Goal: Task Accomplishment & Management: Use online tool/utility

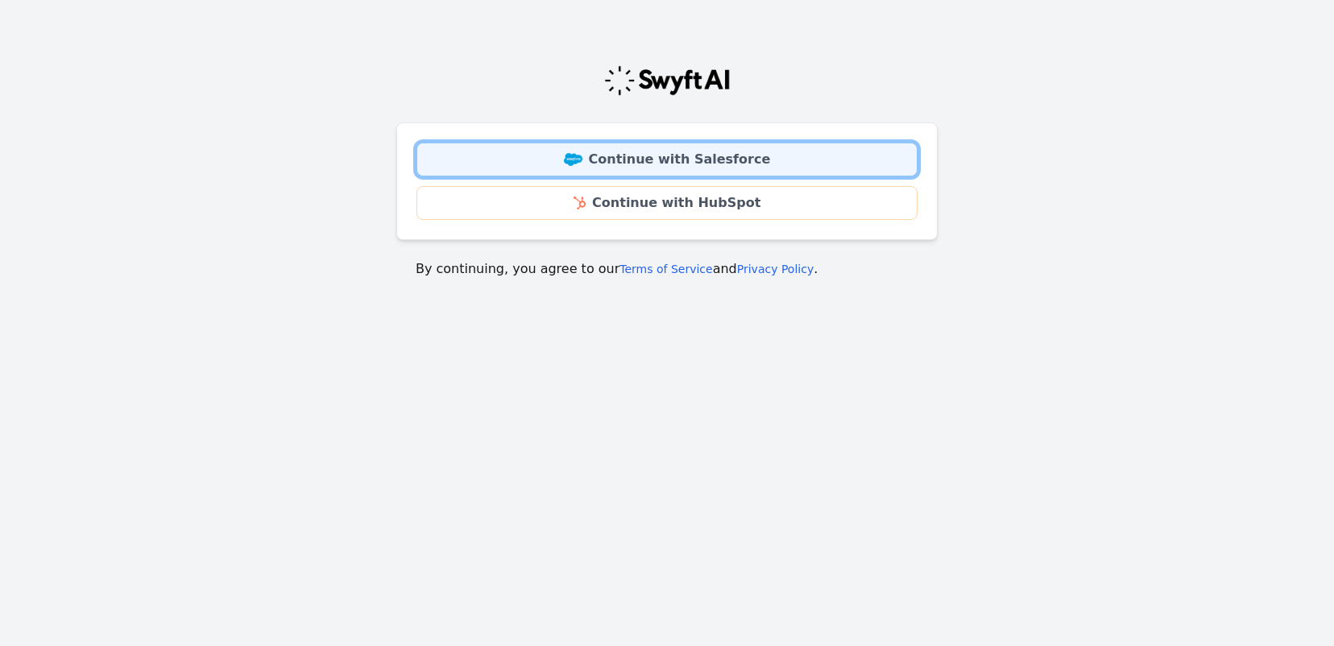
click at [665, 156] on link "Continue with Salesforce" at bounding box center [667, 160] width 501 height 34
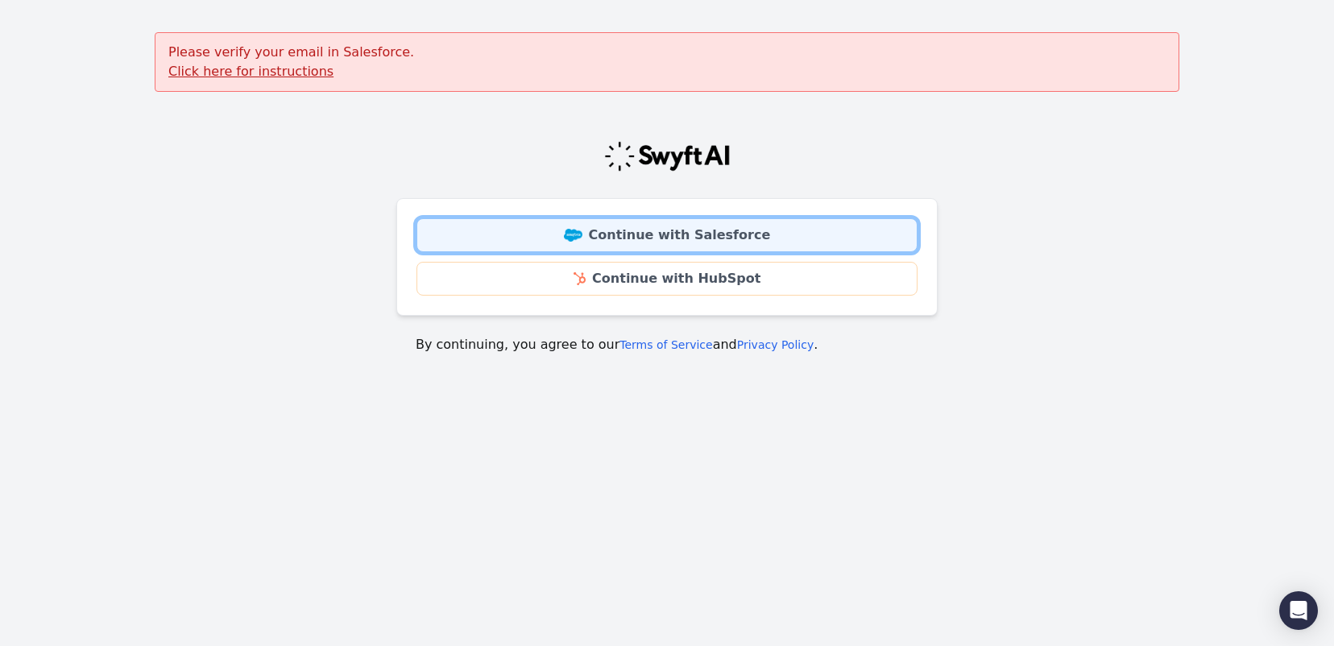
click at [643, 235] on link "Continue with Salesforce" at bounding box center [667, 235] width 501 height 34
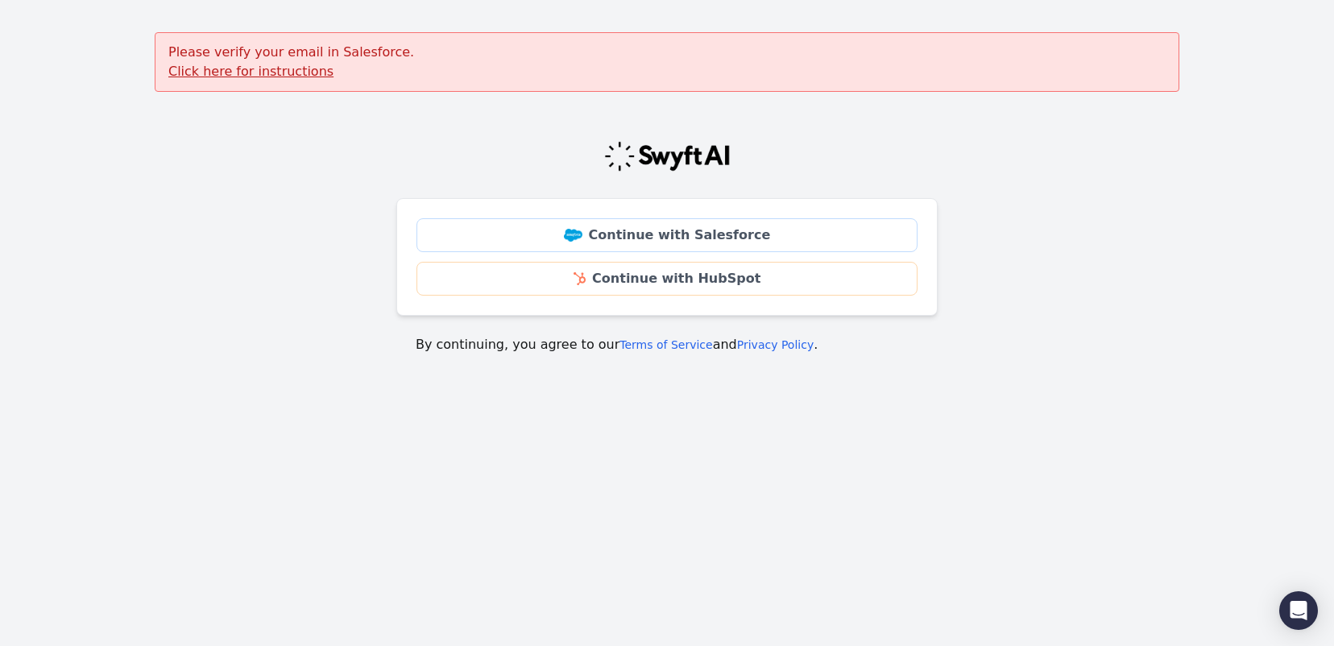
click at [202, 71] on u "Click here for instructions" at bounding box center [250, 71] width 165 height 15
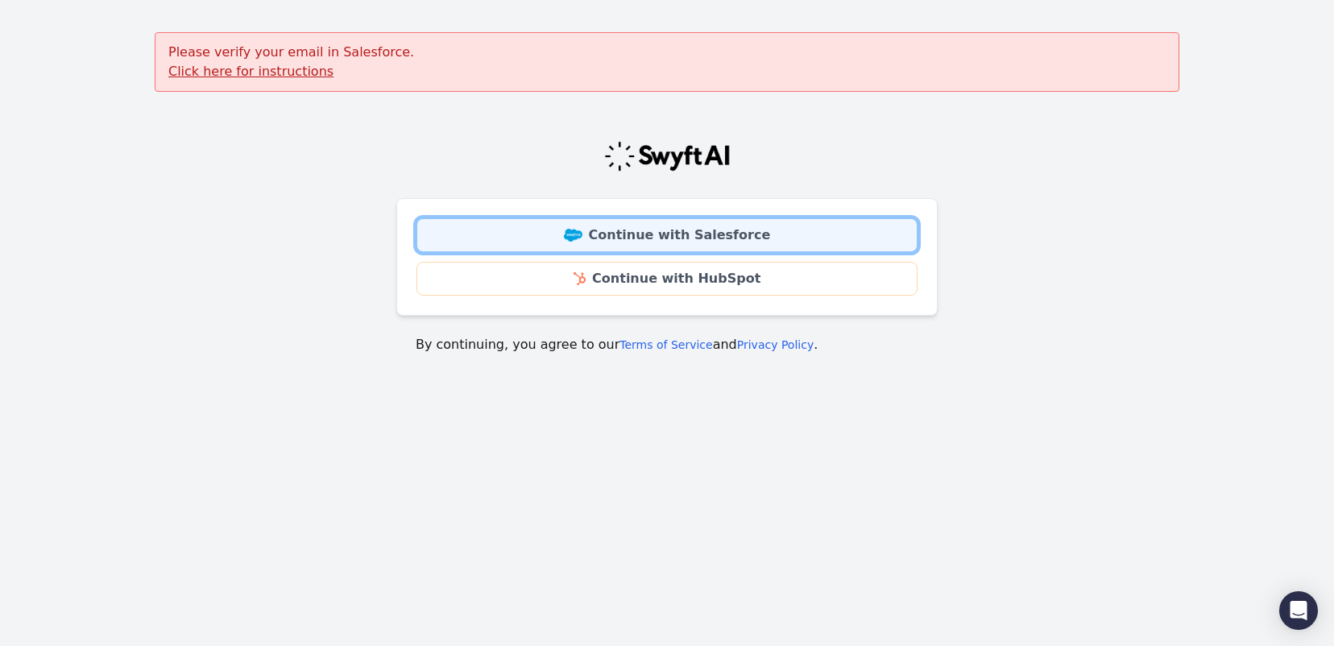
click at [618, 237] on link "Continue with Salesforce" at bounding box center [667, 235] width 501 height 34
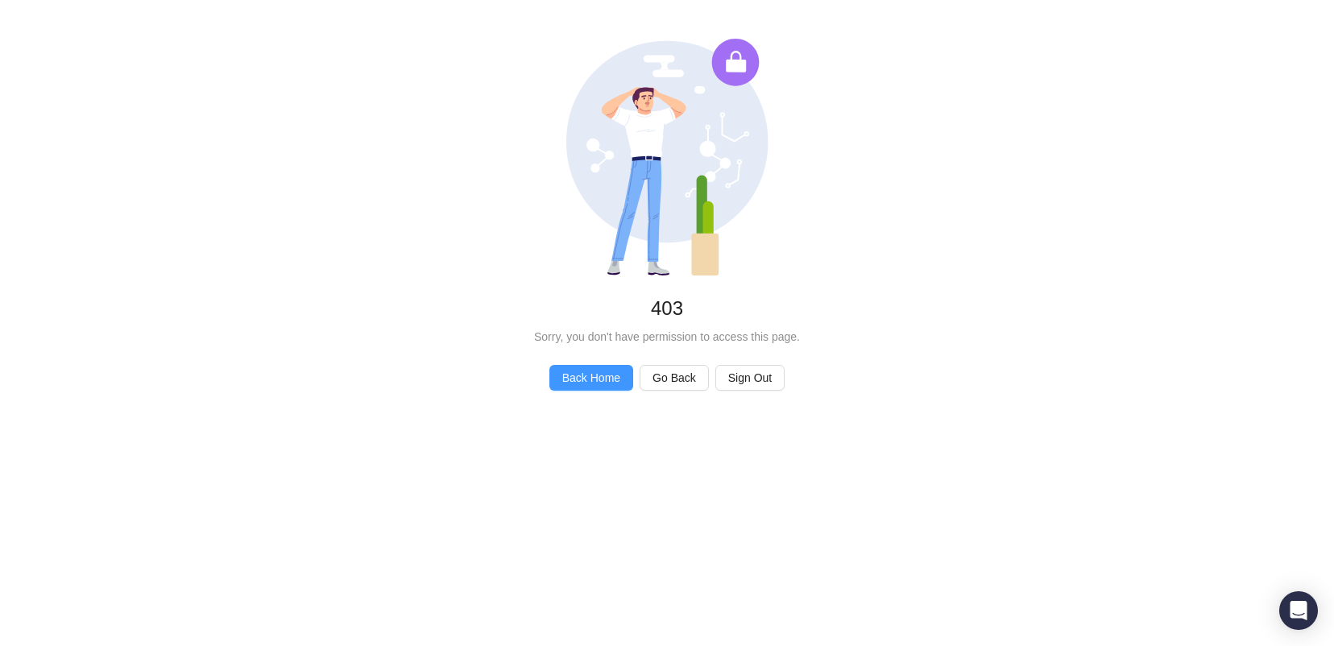
click at [583, 382] on span "Back Home" at bounding box center [591, 378] width 58 height 18
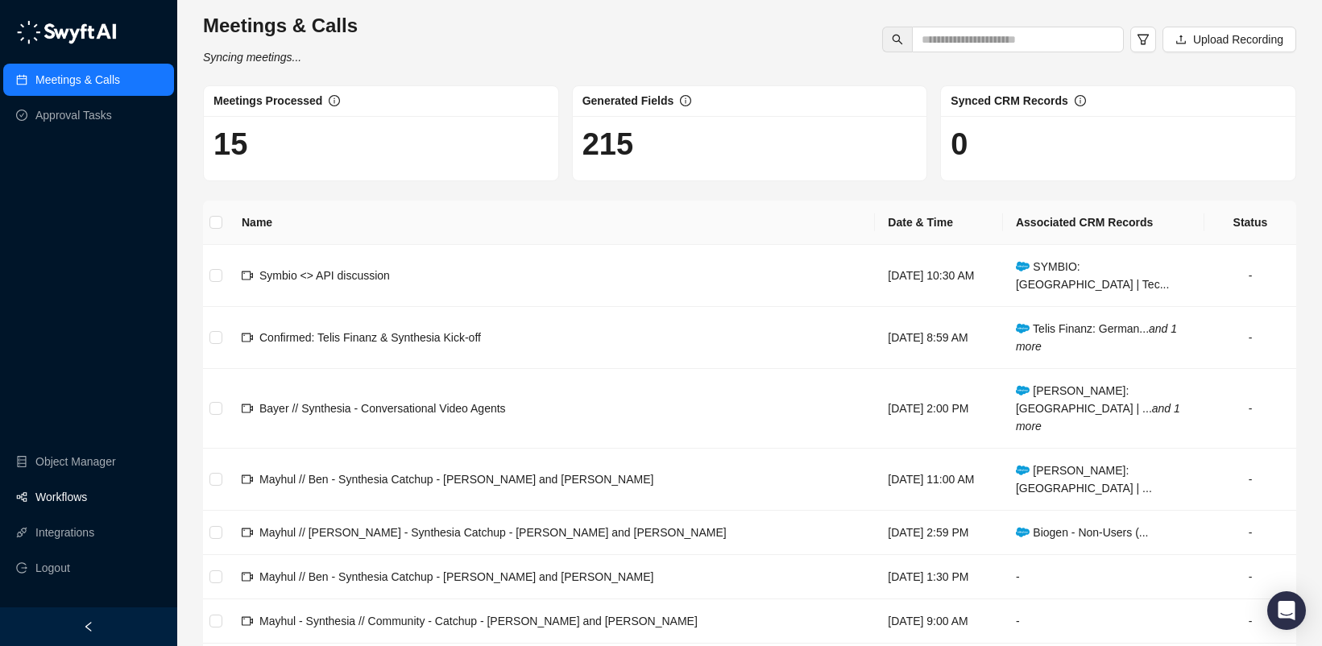
click at [87, 496] on link "Workflows" at bounding box center [61, 497] width 52 height 32
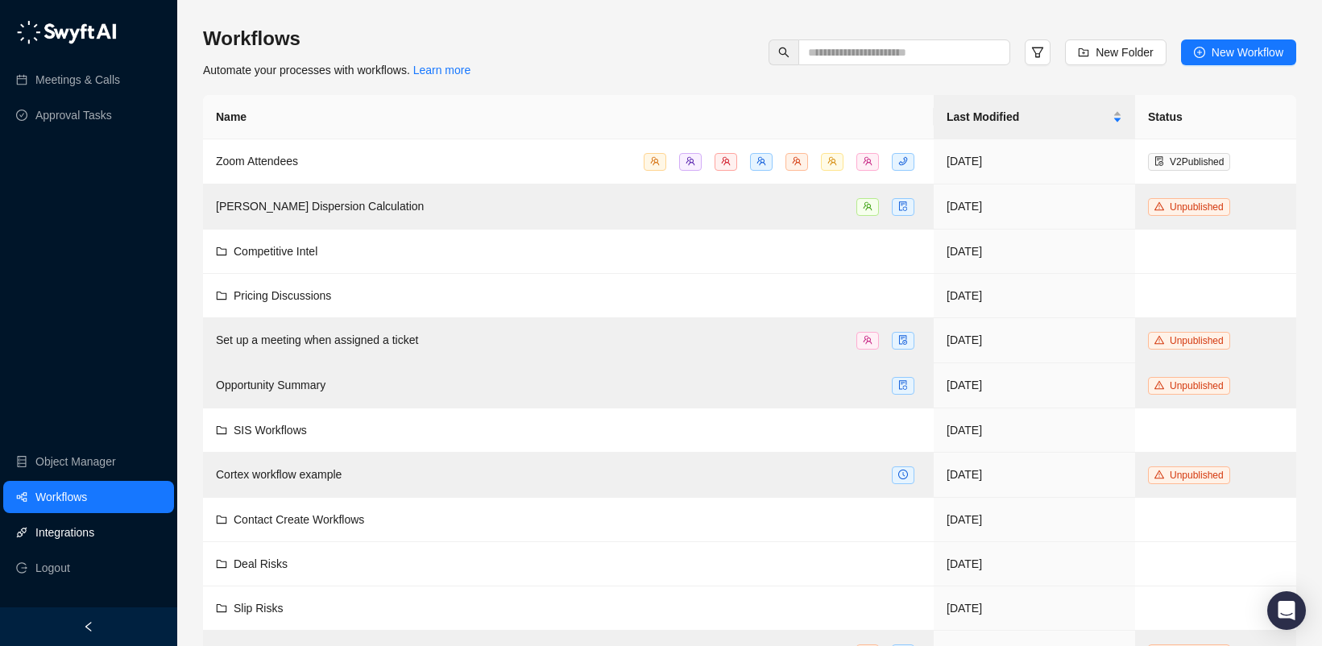
click at [80, 539] on link "Integrations" at bounding box center [64, 533] width 59 height 32
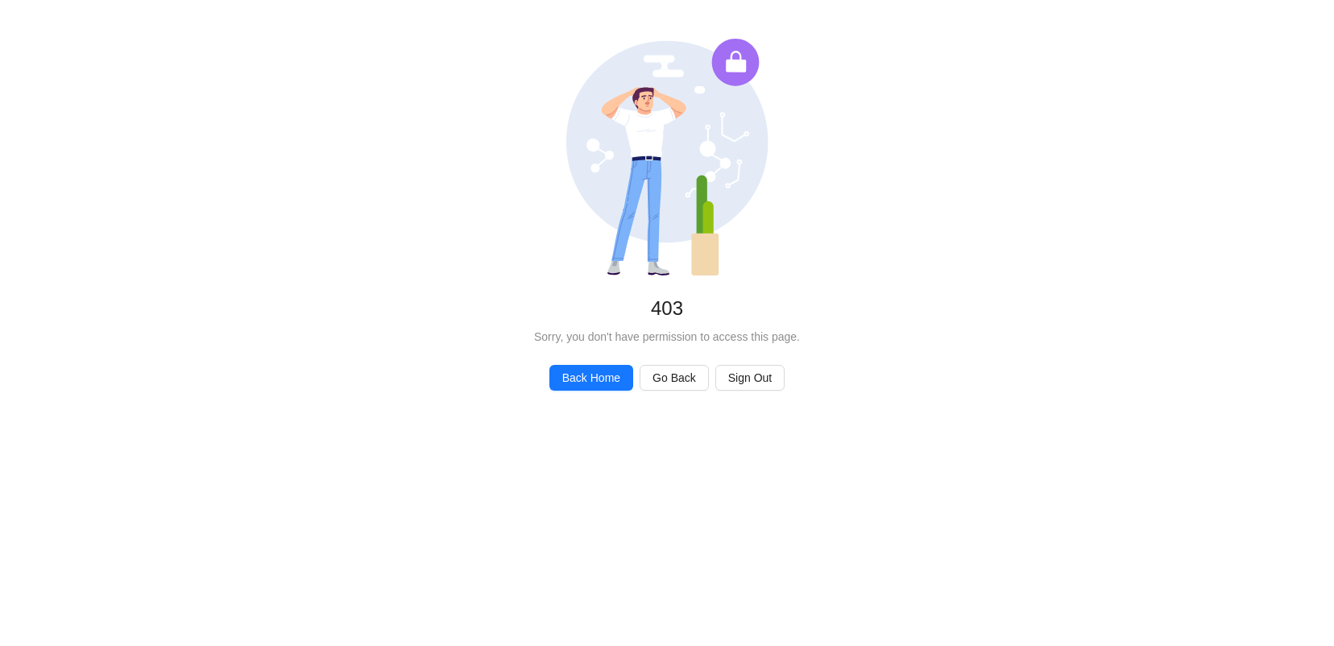
click at [81, 430] on html "Unauthorized 403 Sorry, you don't have permission to access this page. Back Hom…" at bounding box center [667, 215] width 1334 height 430
click at [581, 386] on span "Back Home" at bounding box center [591, 378] width 58 height 18
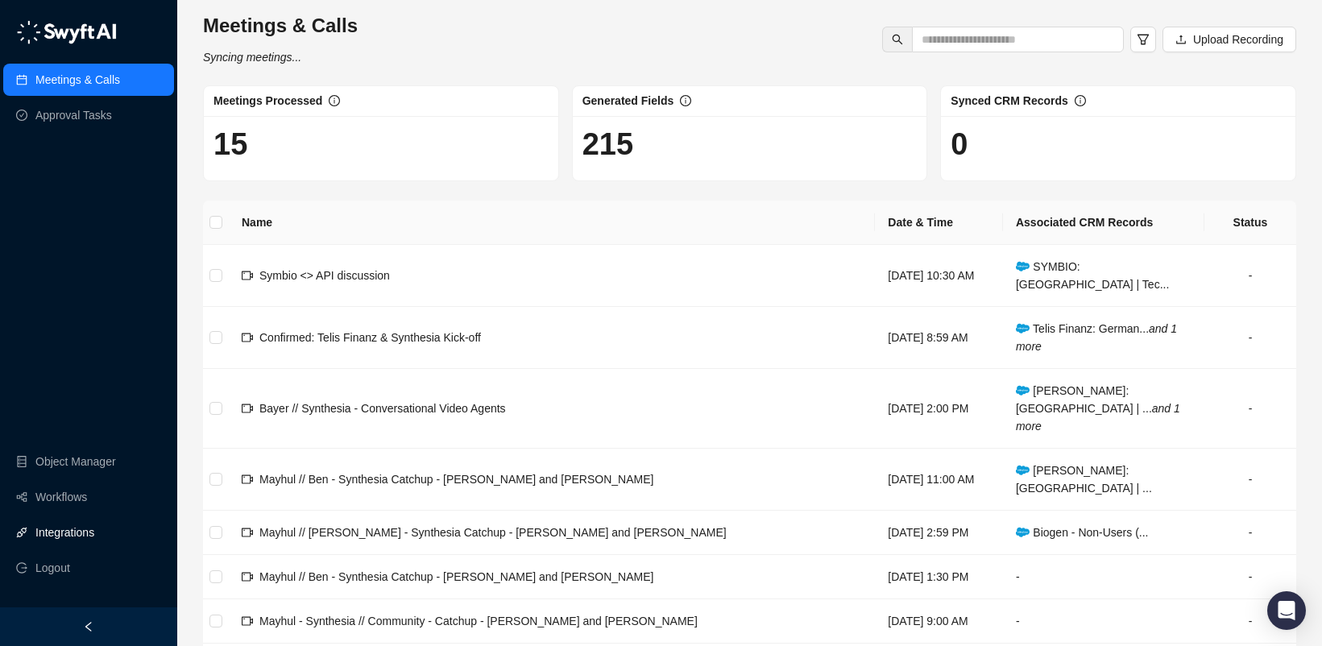
click at [75, 537] on link "Integrations" at bounding box center [64, 533] width 59 height 32
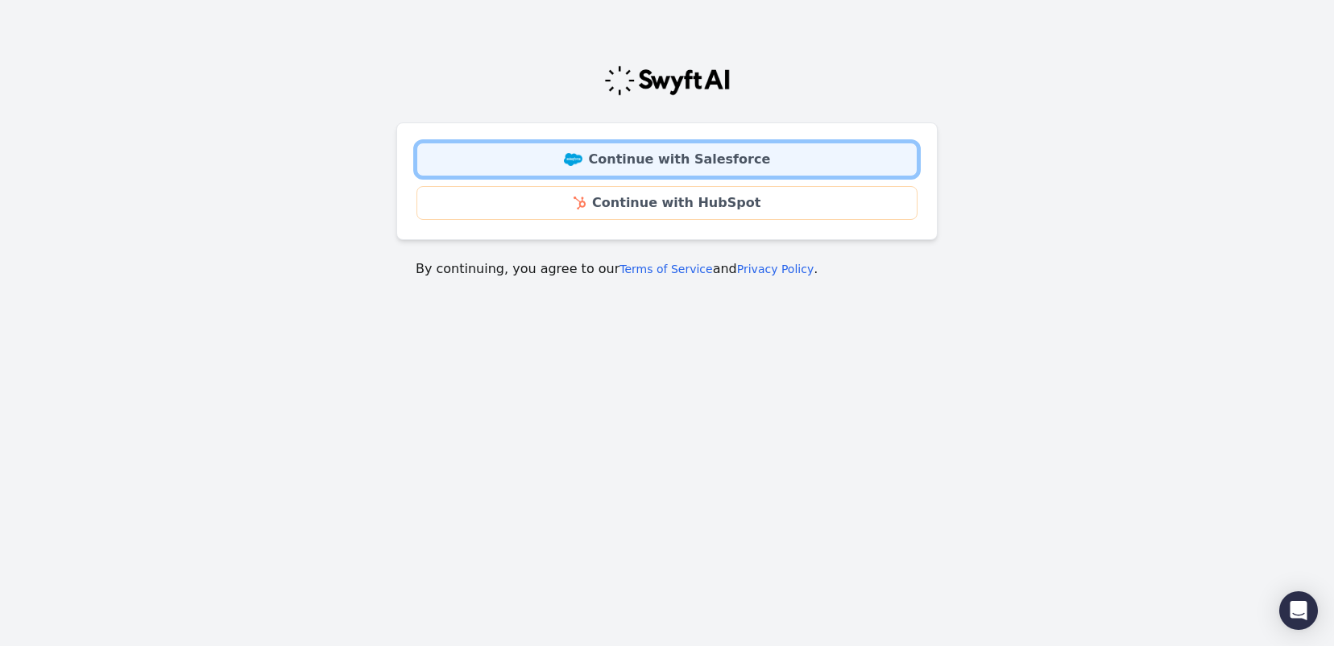
click at [583, 159] on img at bounding box center [573, 159] width 19 height 13
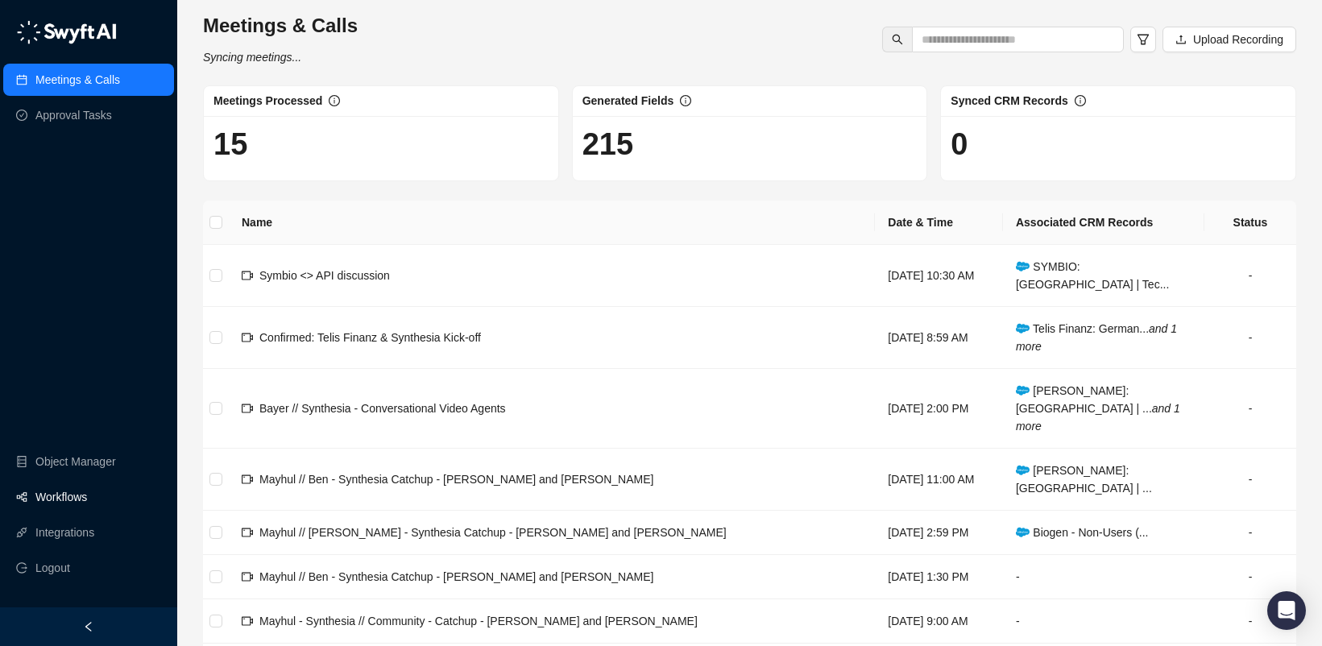
click at [77, 499] on link "Workflows" at bounding box center [61, 497] width 52 height 32
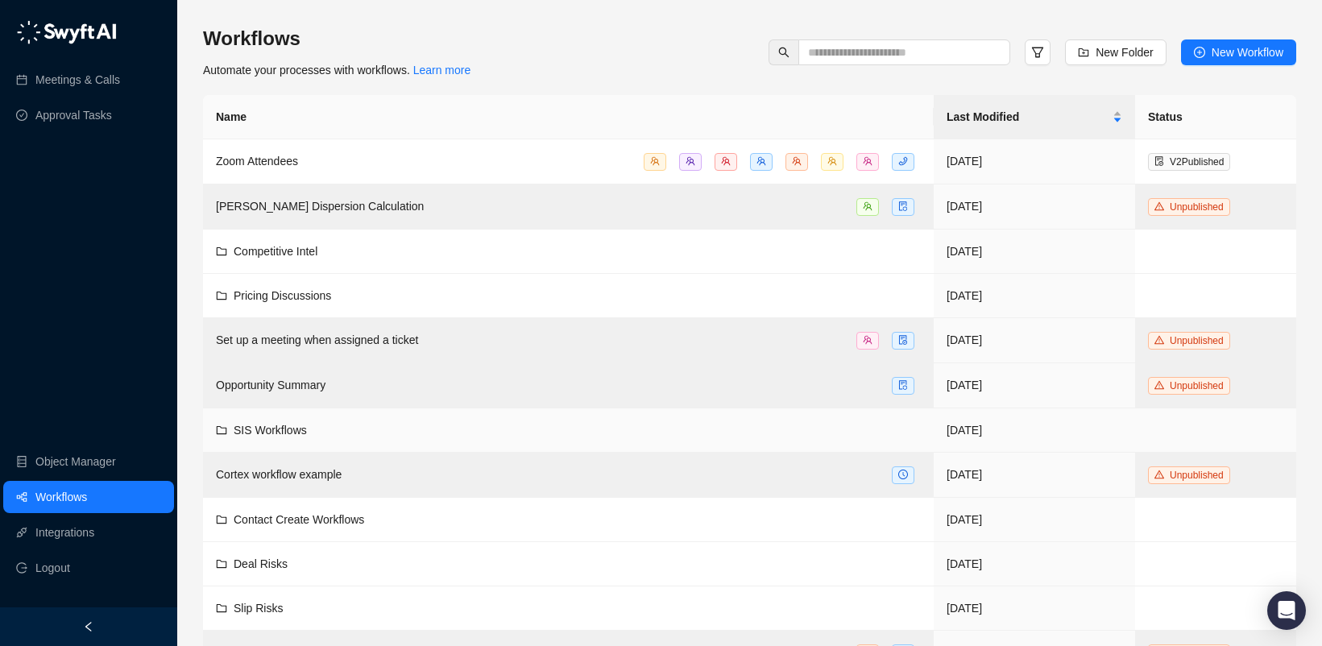
click at [296, 432] on span "SIS Workflows" at bounding box center [270, 430] width 73 height 13
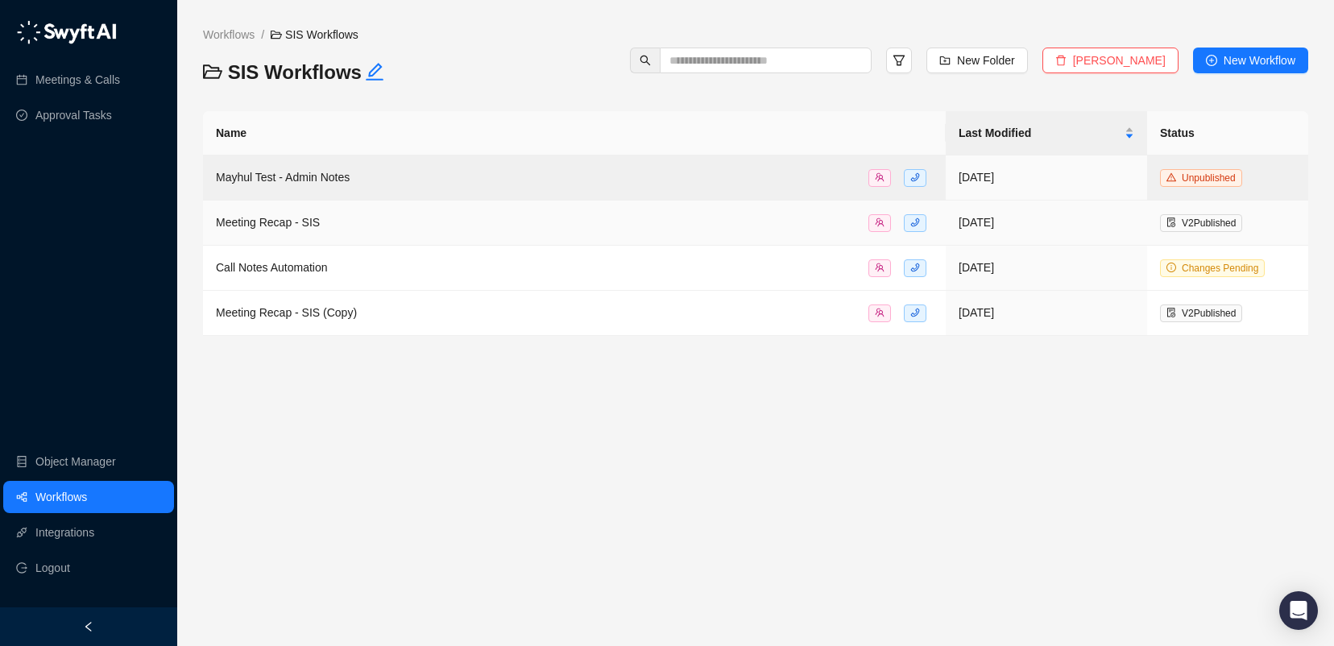
click at [292, 222] on span "Meeting Recap - SIS" at bounding box center [268, 222] width 104 height 13
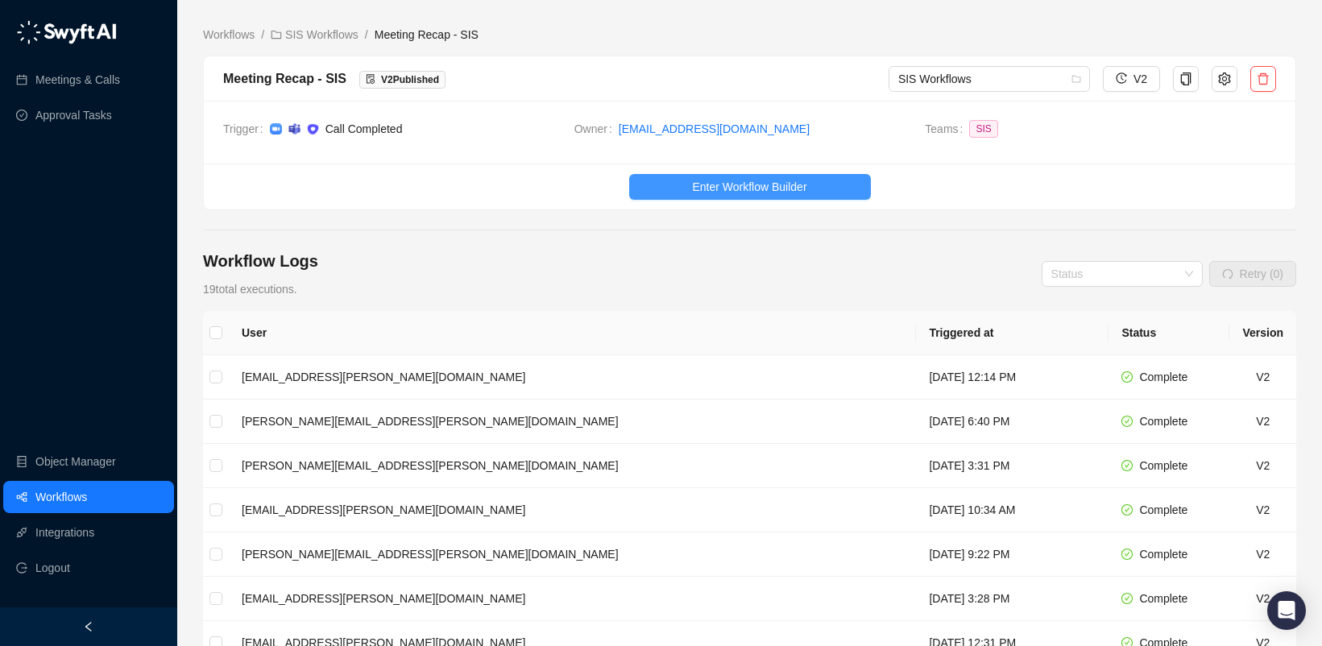
click at [707, 193] on span "Enter Workflow Builder" at bounding box center [749, 187] width 114 height 18
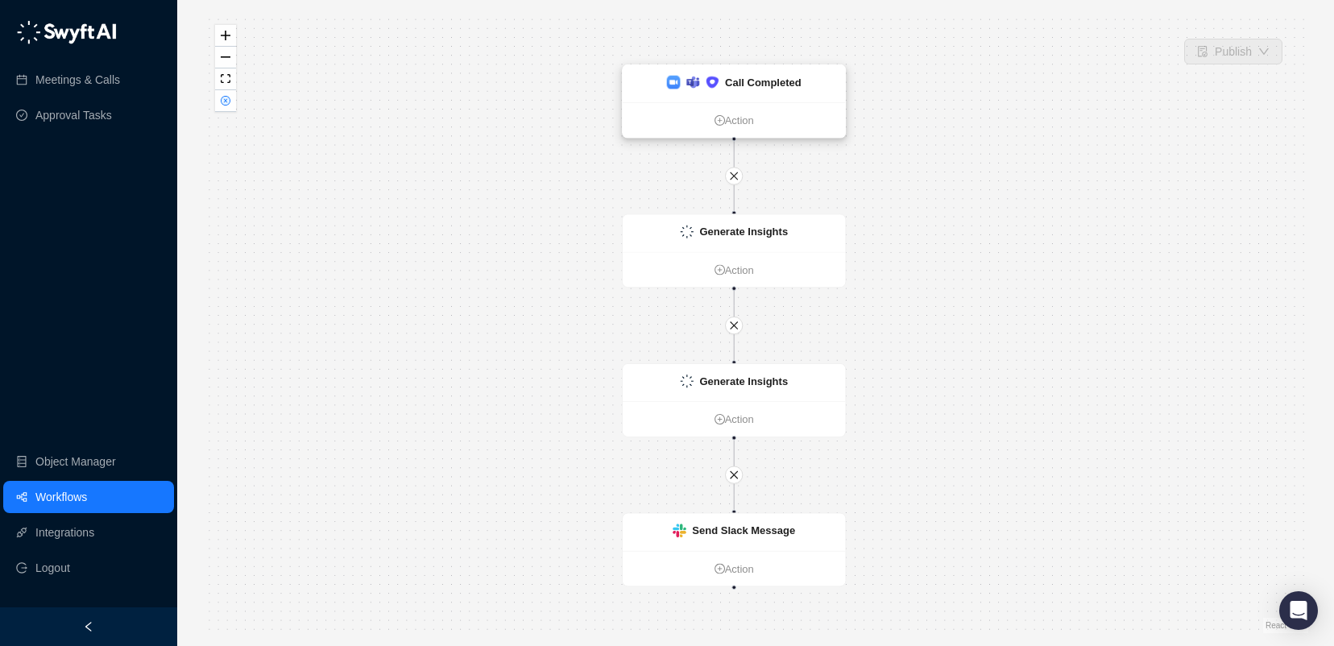
click at [745, 94] on div "Call Completed" at bounding box center [734, 83] width 222 height 37
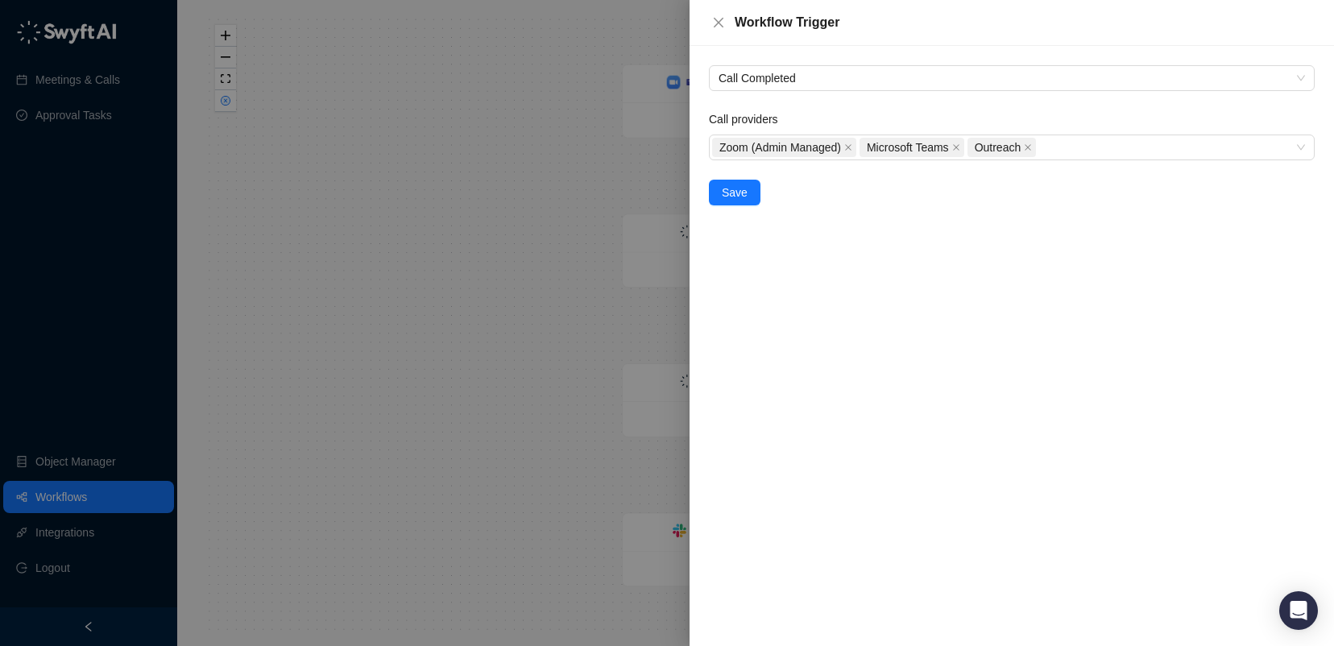
click at [492, 172] on div at bounding box center [667, 323] width 1334 height 646
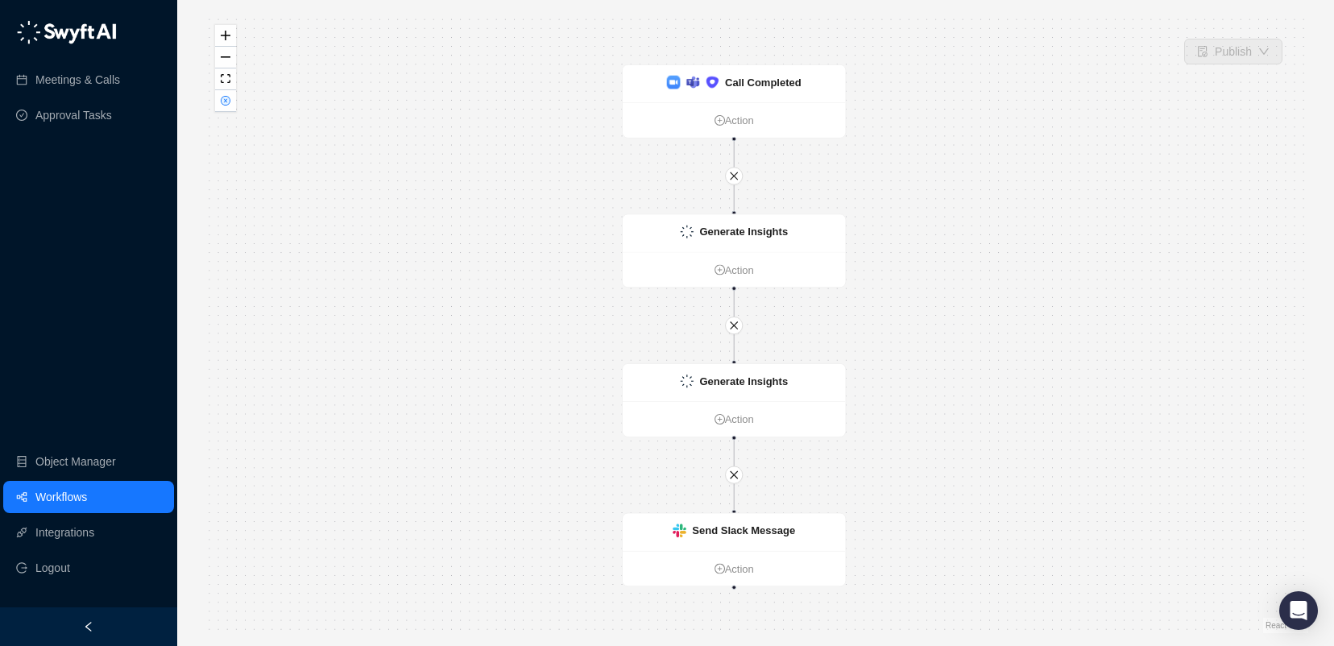
click at [729, 233] on strong "Generate Insights" at bounding box center [743, 232] width 89 height 12
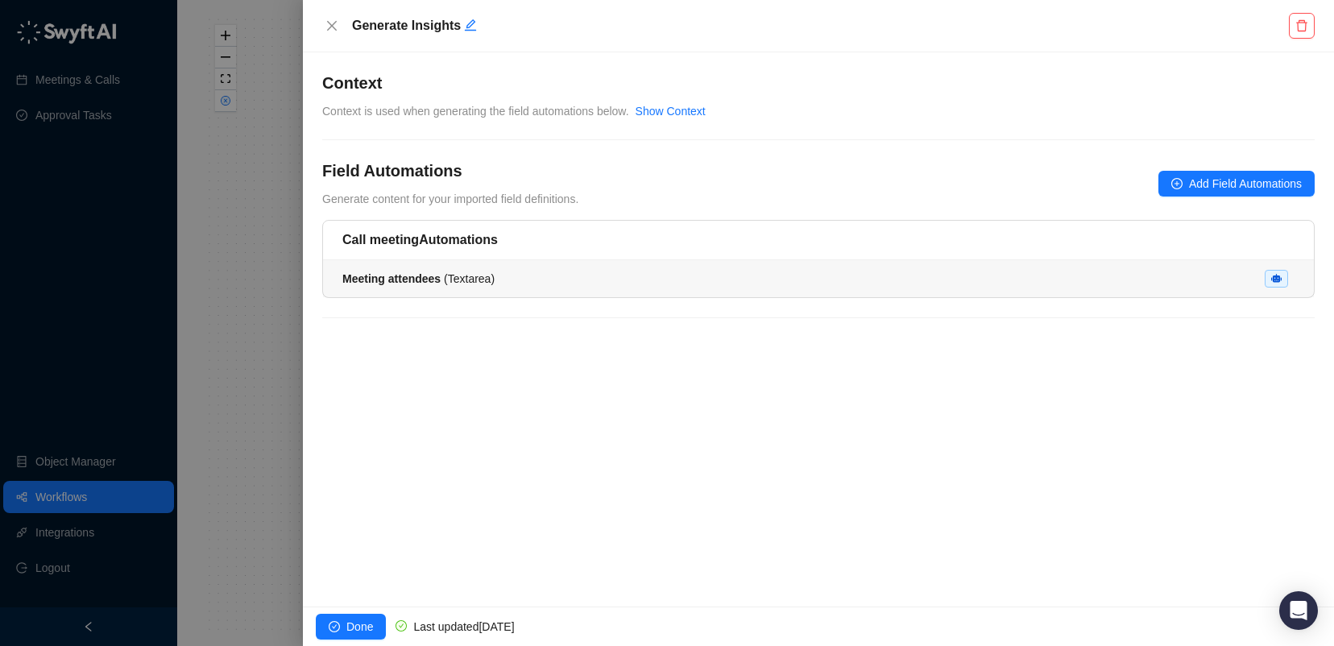
click at [475, 287] on div "Meeting attendees ( Textarea )" at bounding box center [418, 279] width 152 height 18
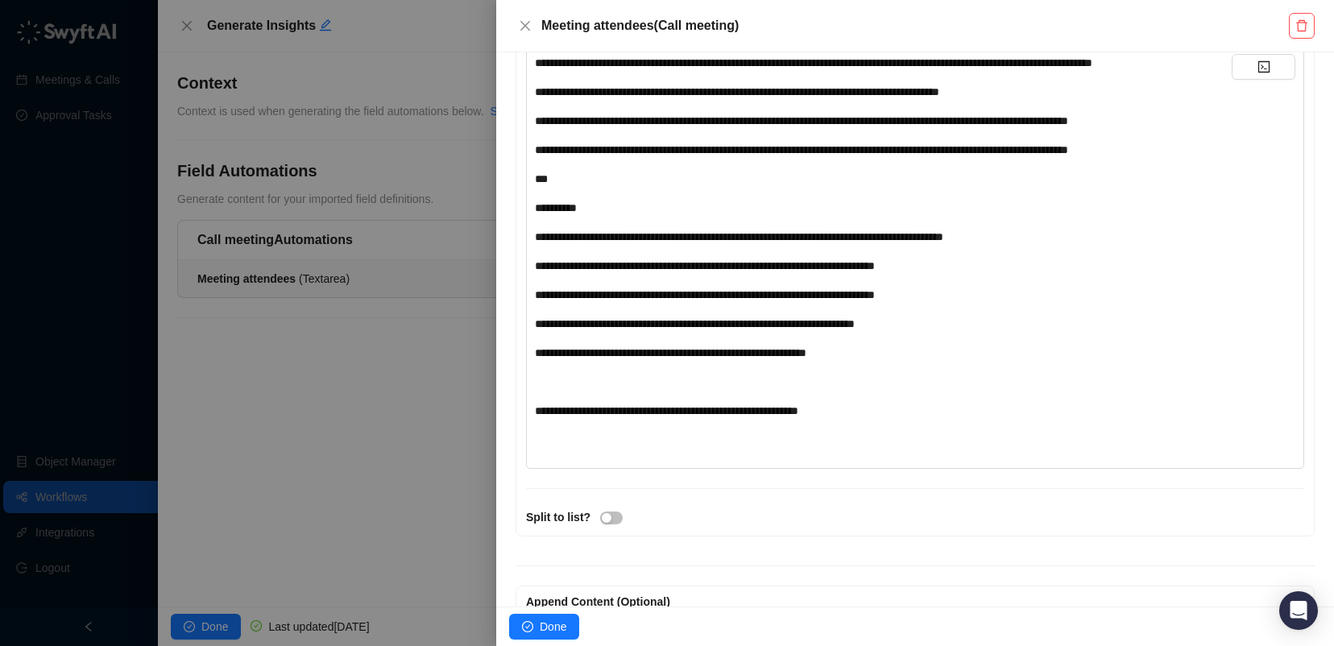
scroll to position [529, 0]
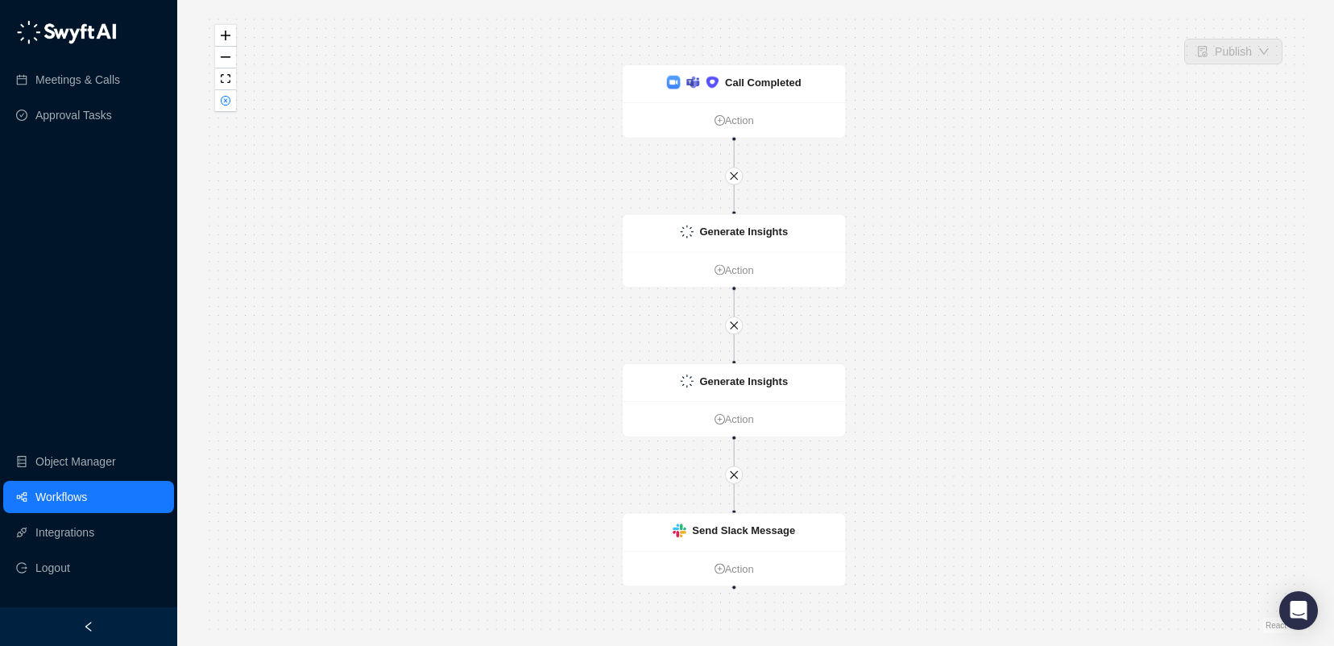
click at [87, 500] on link "Workflows" at bounding box center [61, 497] width 52 height 32
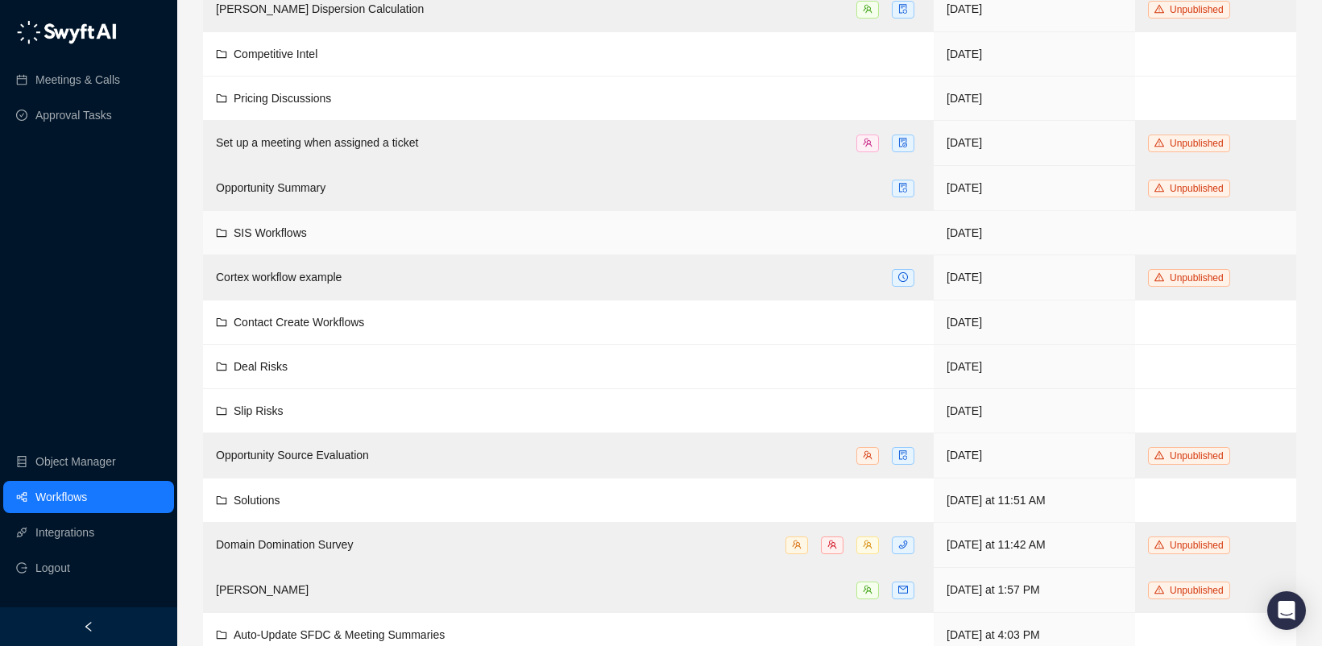
scroll to position [307, 0]
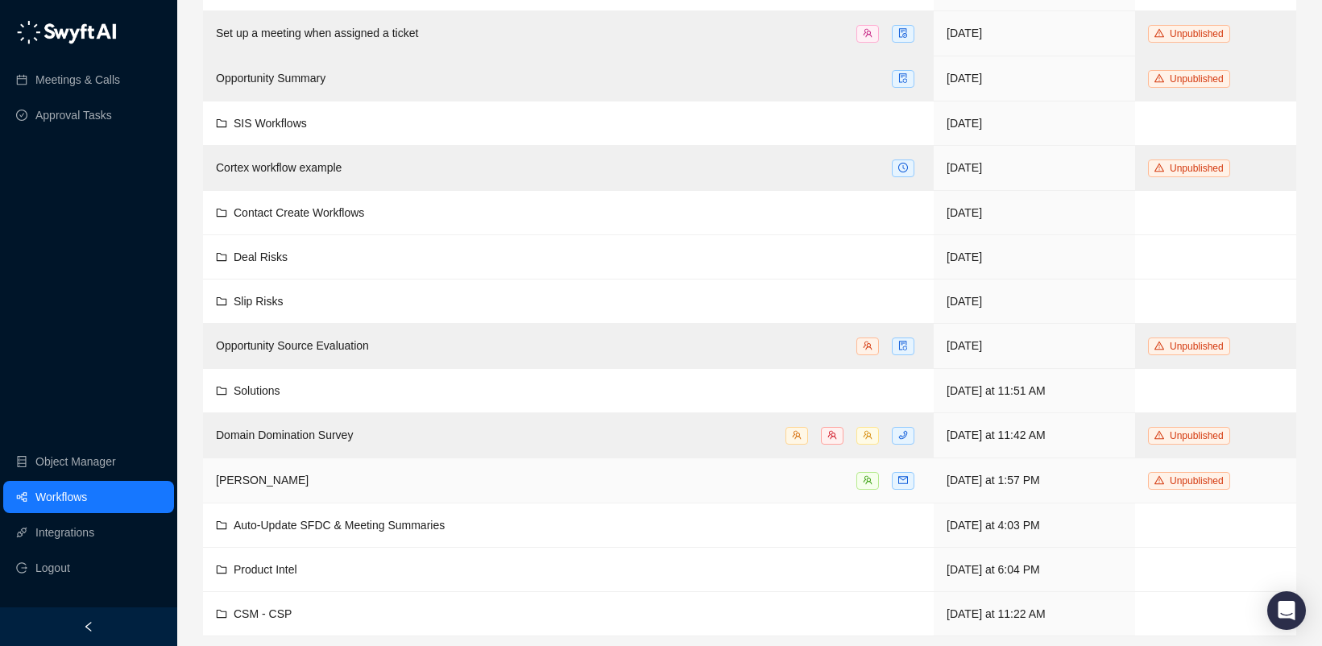
click at [267, 479] on div "[PERSON_NAME]" at bounding box center [568, 480] width 705 height 19
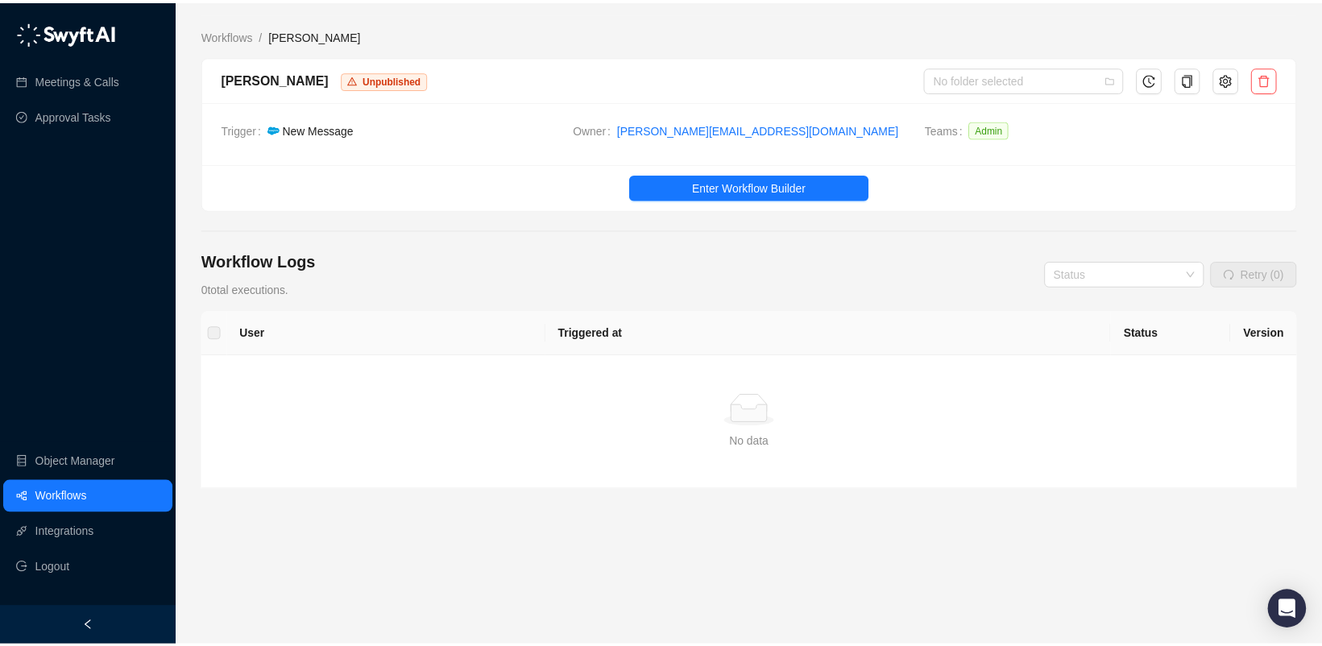
scroll to position [307, 0]
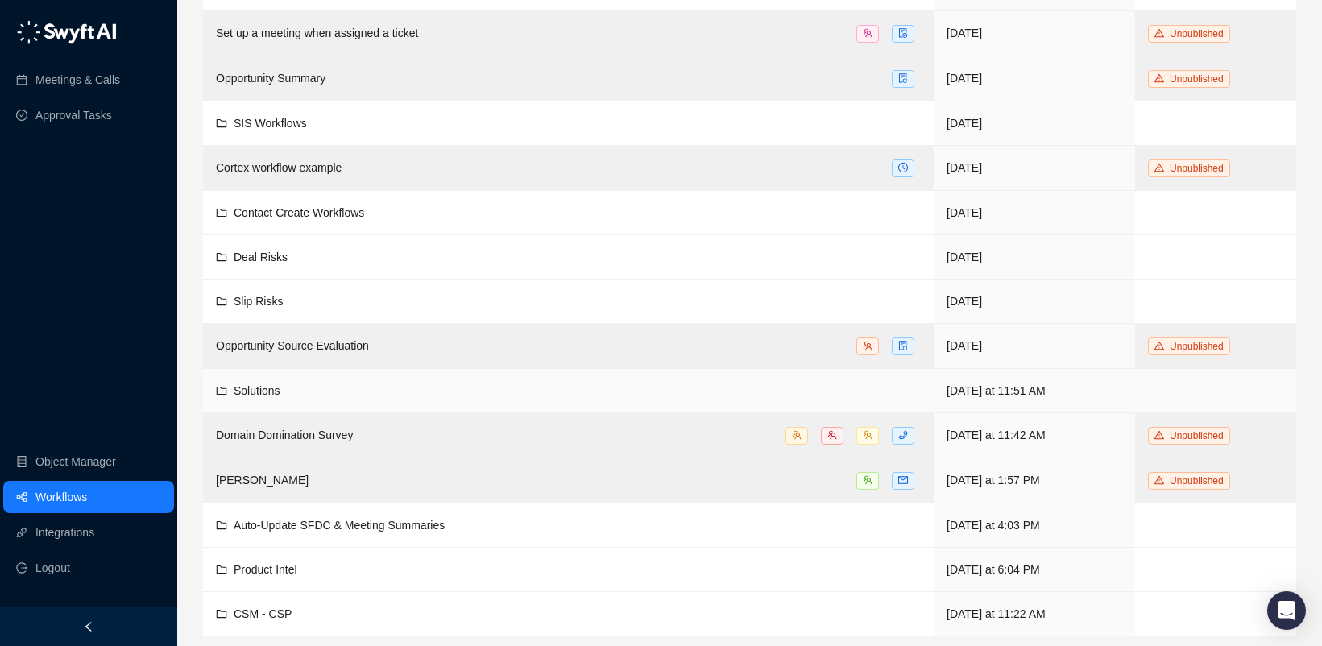
click at [251, 387] on span "Solutions" at bounding box center [257, 390] width 47 height 13
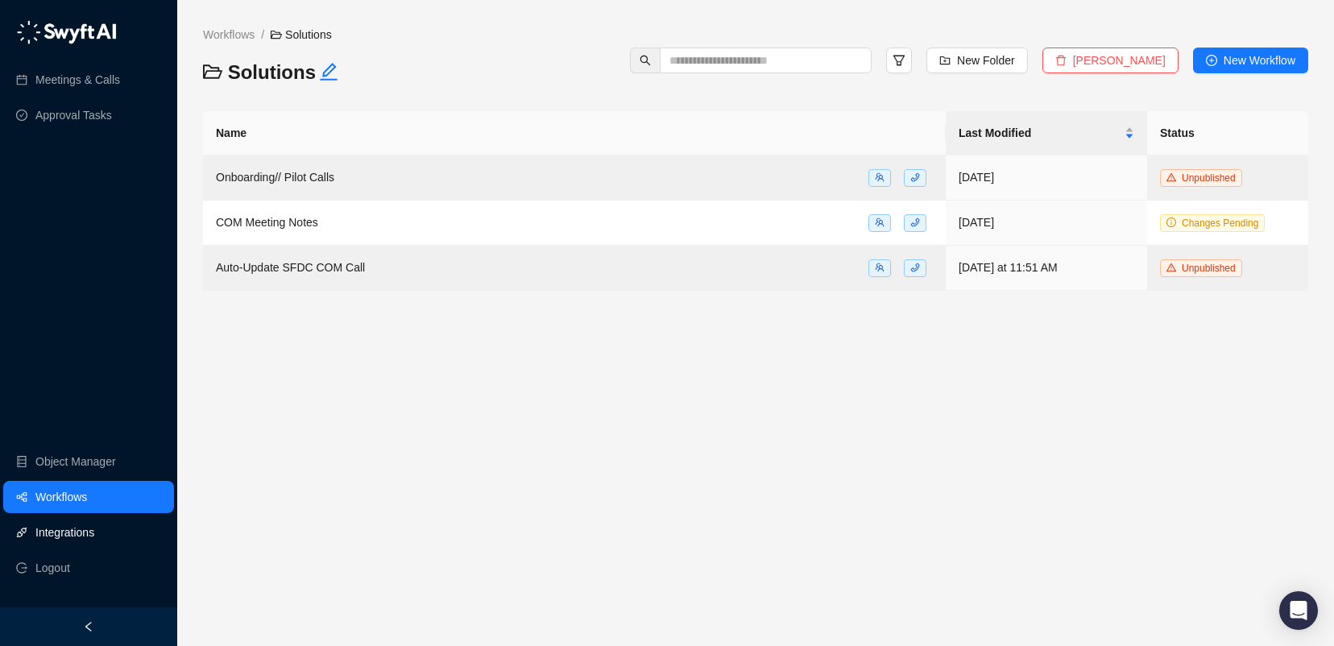
click at [68, 534] on link "Integrations" at bounding box center [64, 533] width 59 height 32
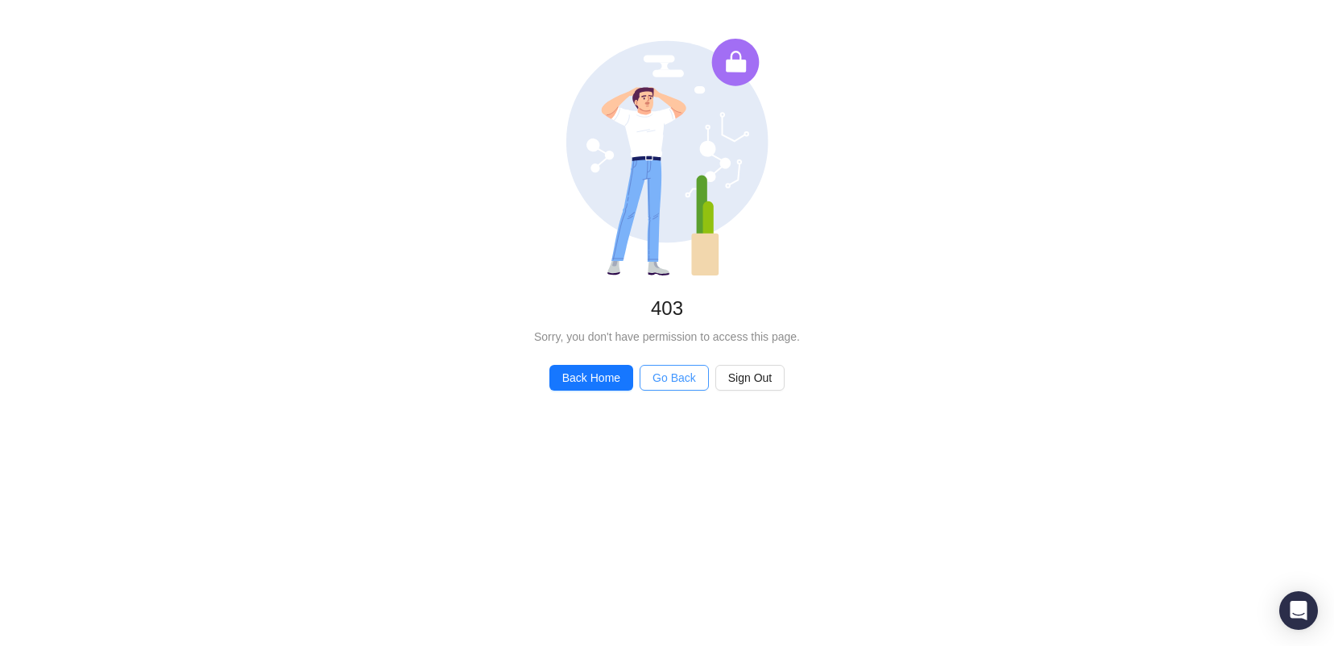
click at [642, 374] on button "Go Back" at bounding box center [674, 378] width 69 height 26
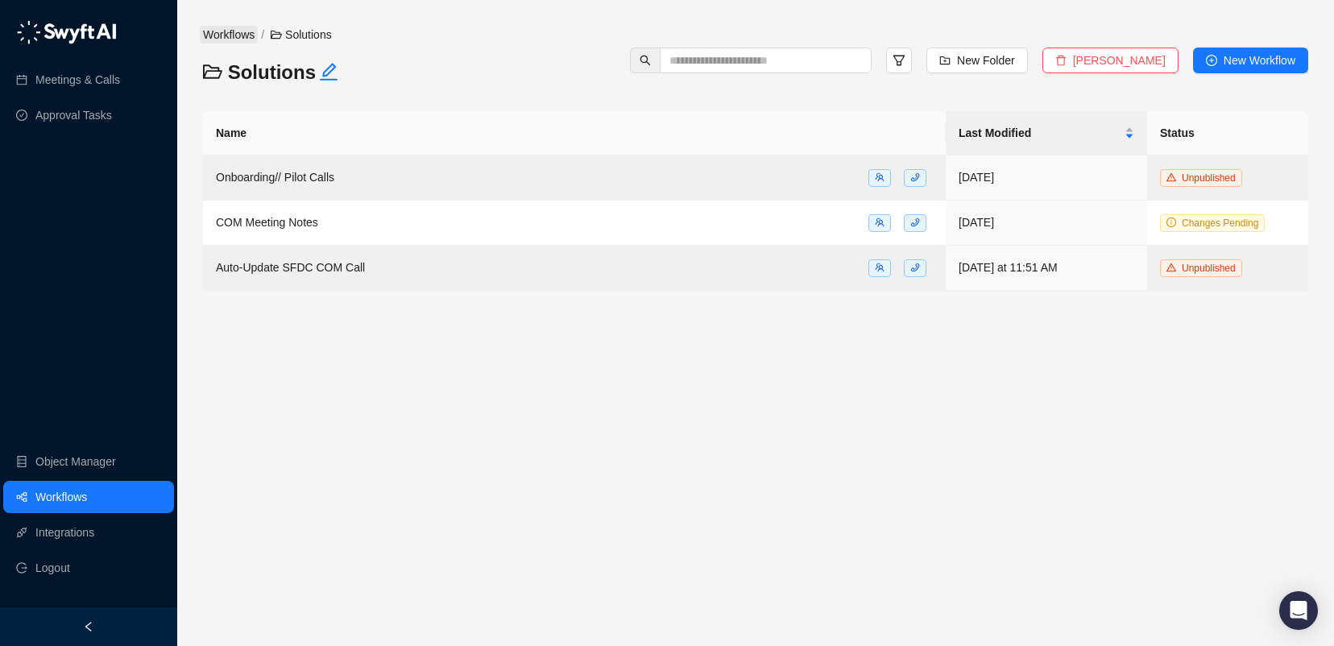
click at [234, 35] on link "Workflows" at bounding box center [229, 35] width 58 height 18
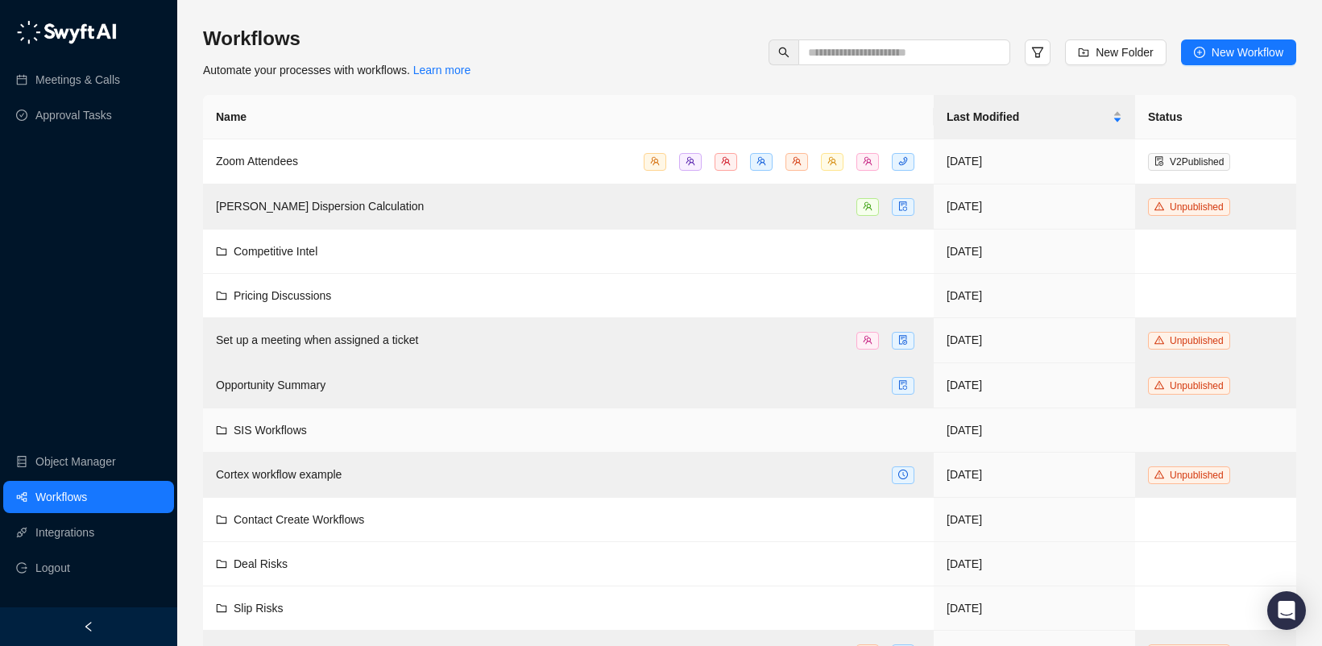
click at [353, 425] on div "SIS Workflows" at bounding box center [568, 430] width 705 height 18
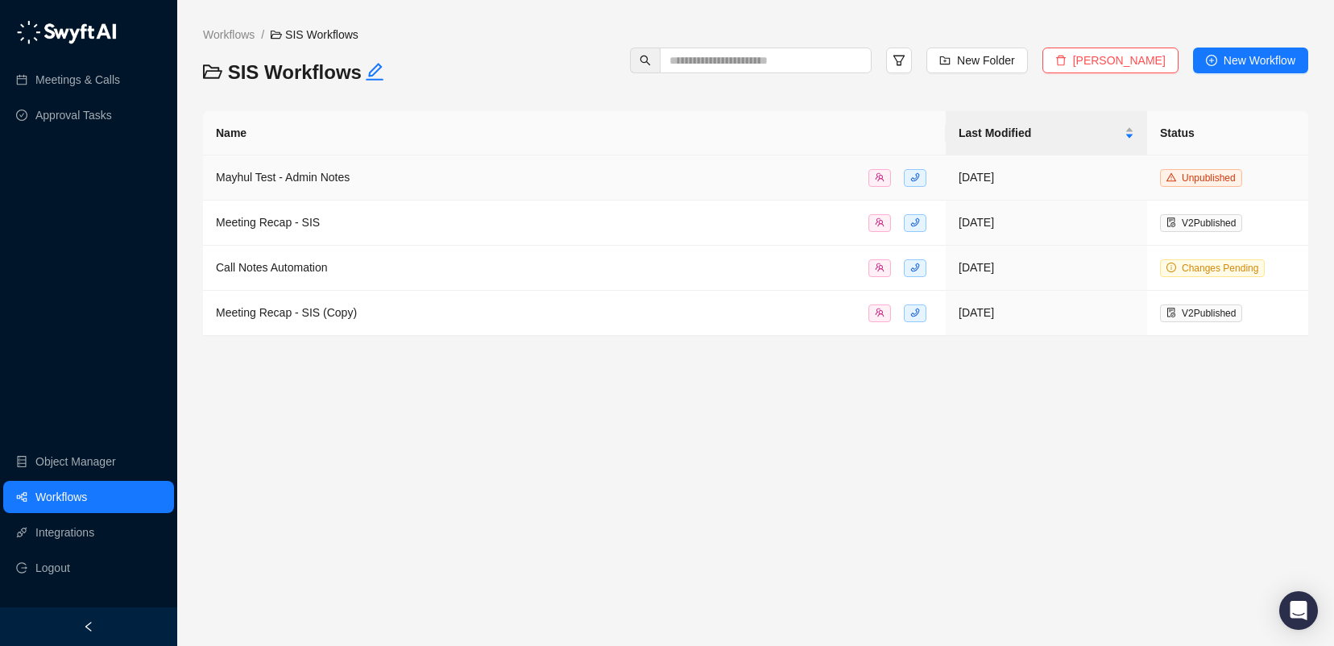
click at [293, 181] on span "Mayhul Test - Admin Notes" at bounding box center [283, 177] width 134 height 13
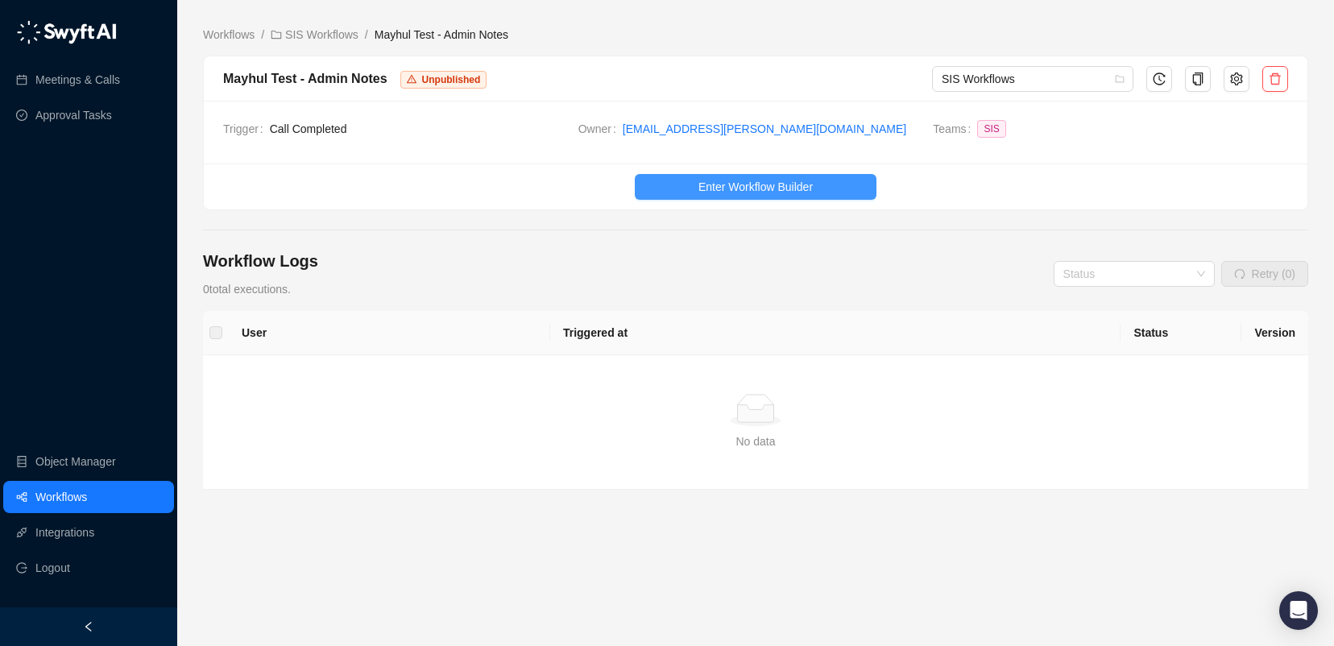
click at [757, 192] on span "Enter Workflow Builder" at bounding box center [756, 187] width 114 height 18
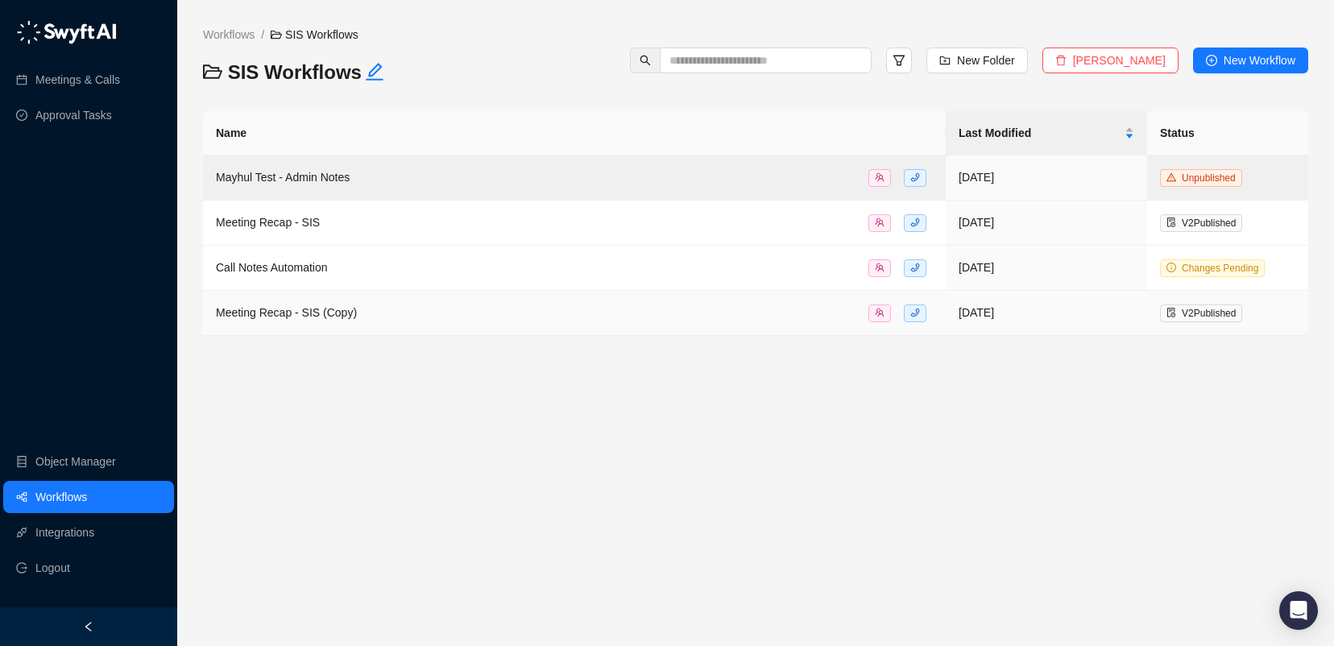
click at [308, 310] on span "Meeting Recap - SIS (Copy)" at bounding box center [286, 312] width 141 height 13
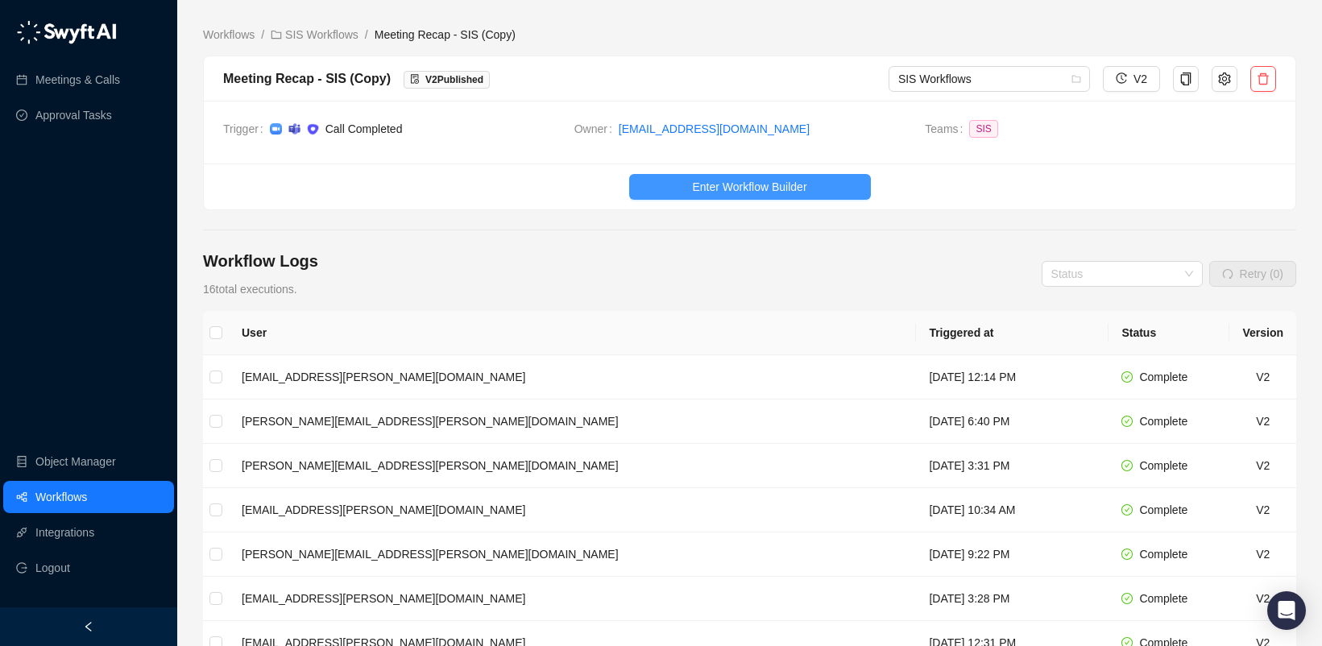
click at [738, 192] on span "Enter Workflow Builder" at bounding box center [749, 187] width 114 height 18
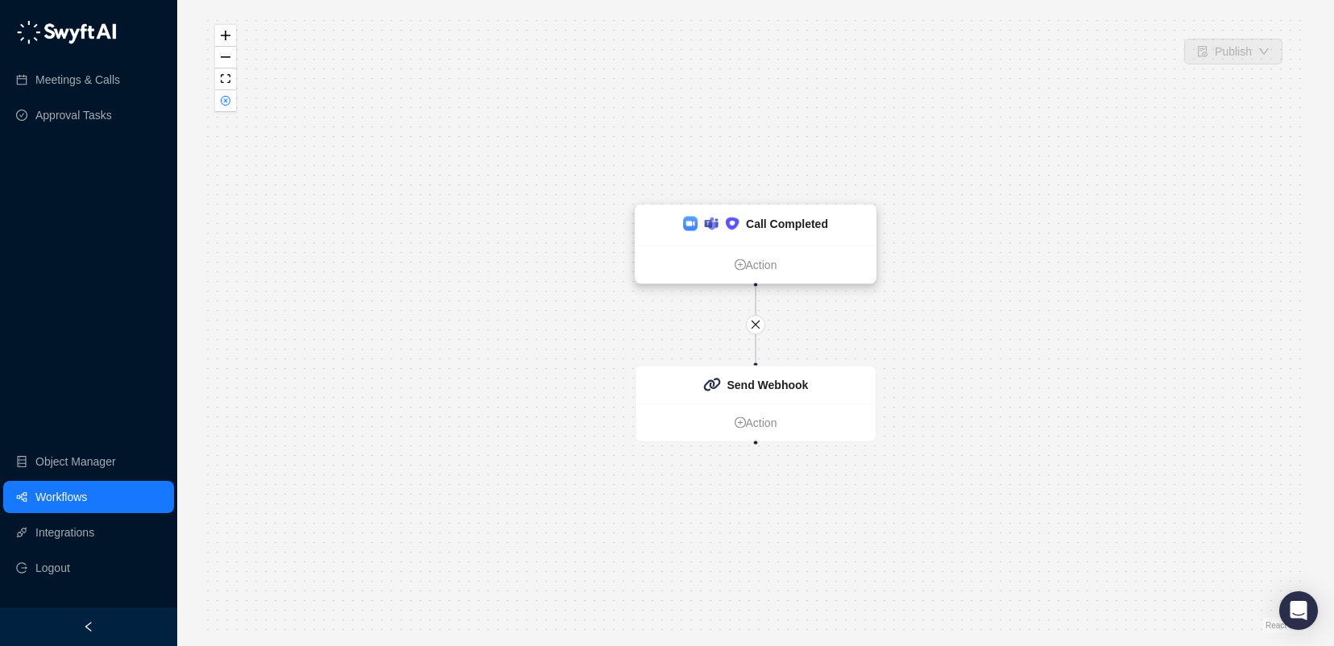
click at [806, 246] on ul "Action" at bounding box center [756, 264] width 240 height 38
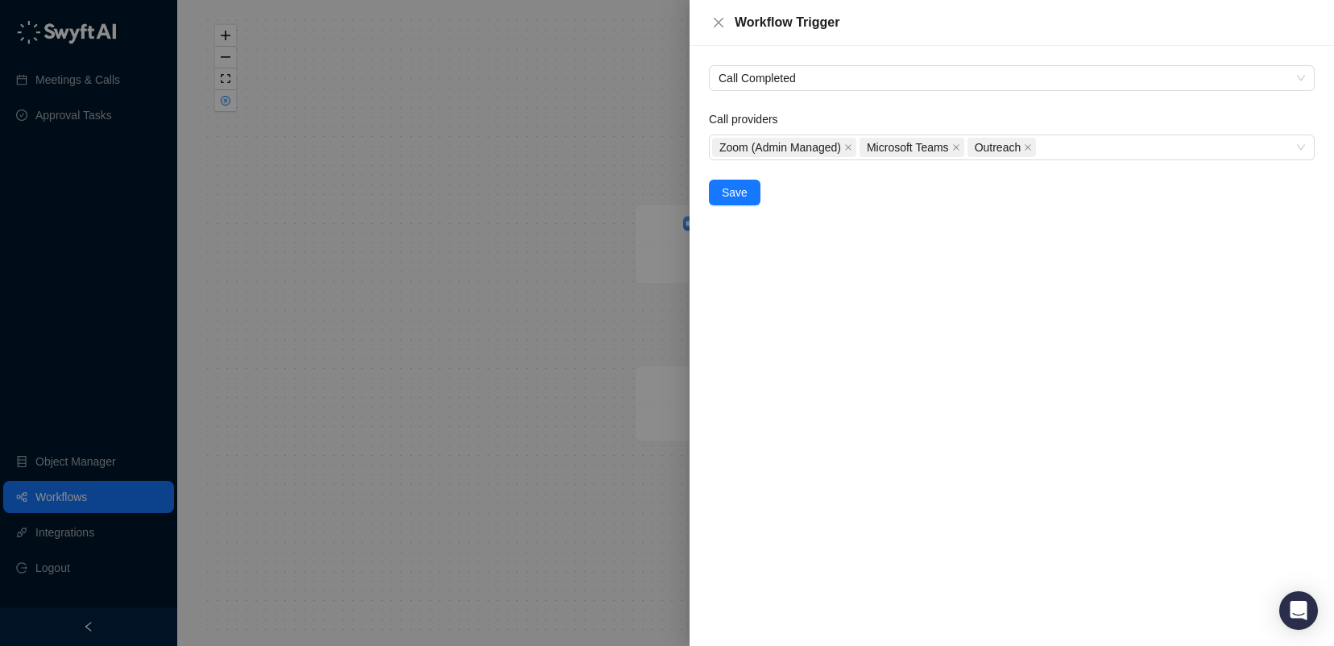
click at [591, 445] on div at bounding box center [667, 323] width 1334 height 646
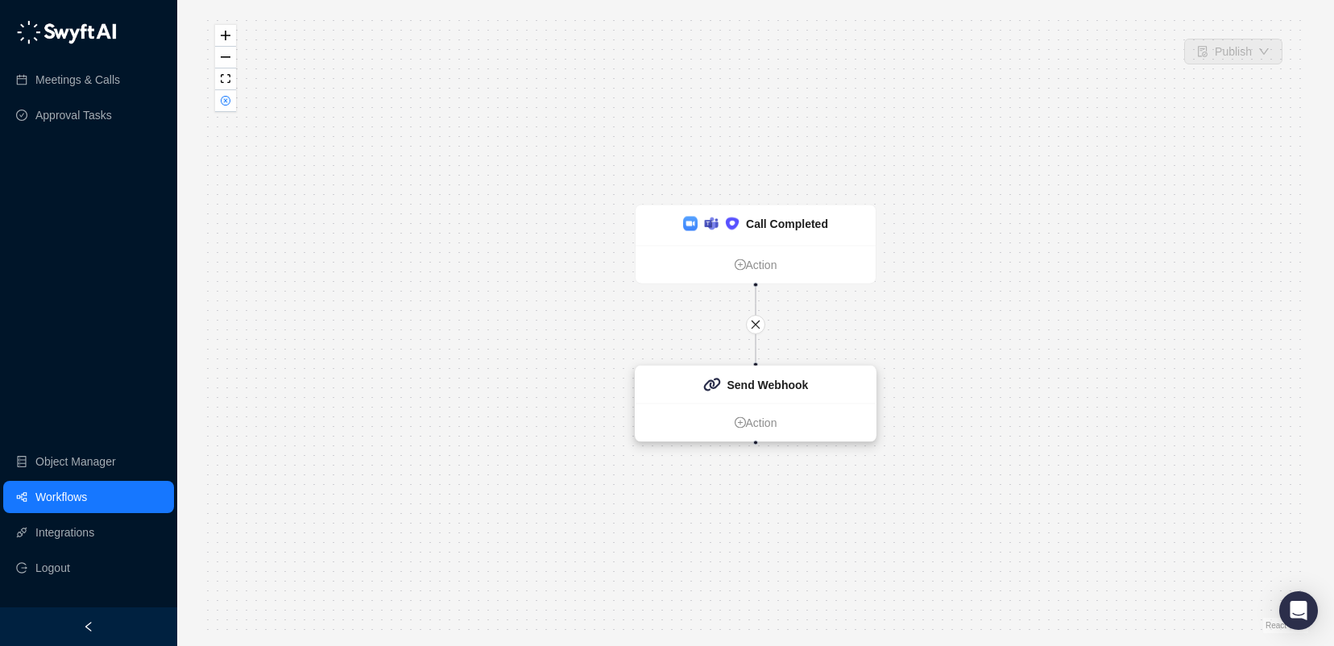
click at [766, 383] on strong "Send Webhook" at bounding box center [768, 385] width 81 height 13
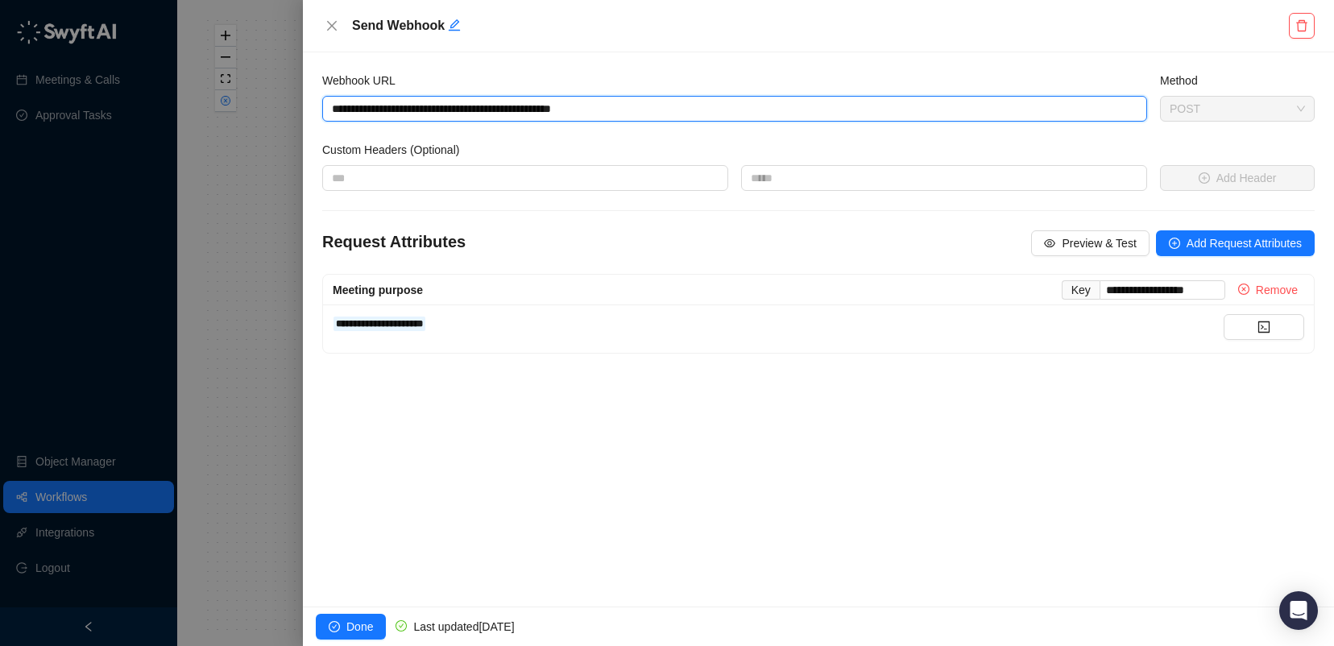
click at [591, 108] on input "**********" at bounding box center [734, 109] width 825 height 26
